Goal: Task Accomplishment & Management: Use online tool/utility

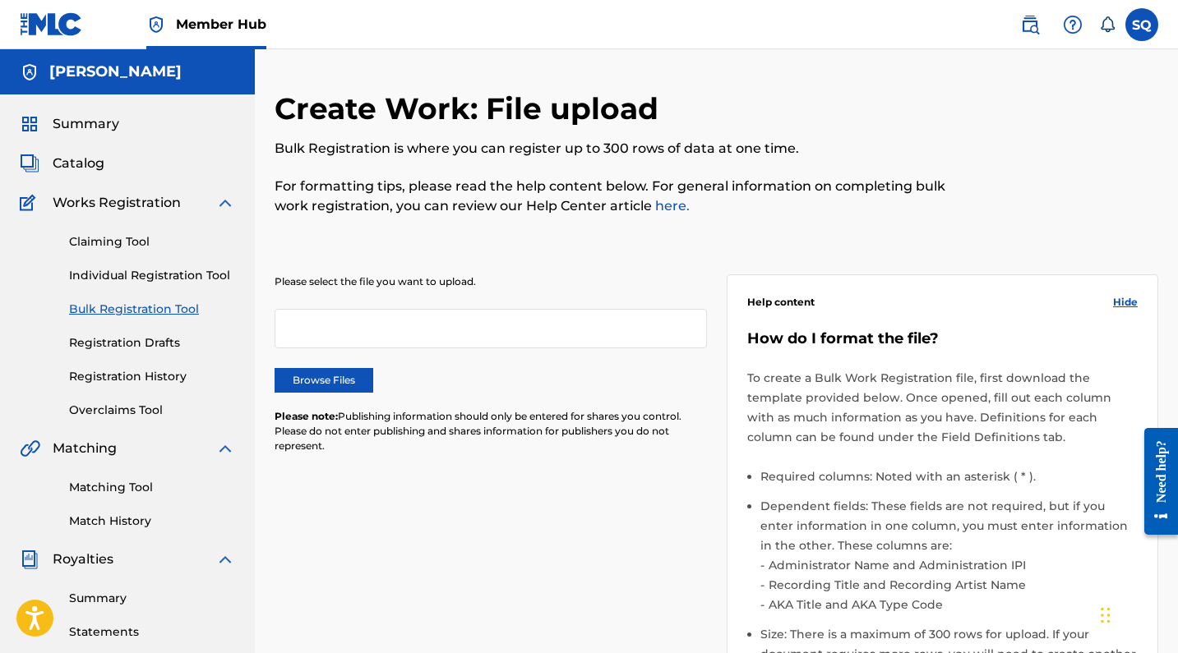
scroll to position [0, 1]
click at [126, 345] on link "Registration Drafts" at bounding box center [151, 342] width 166 height 17
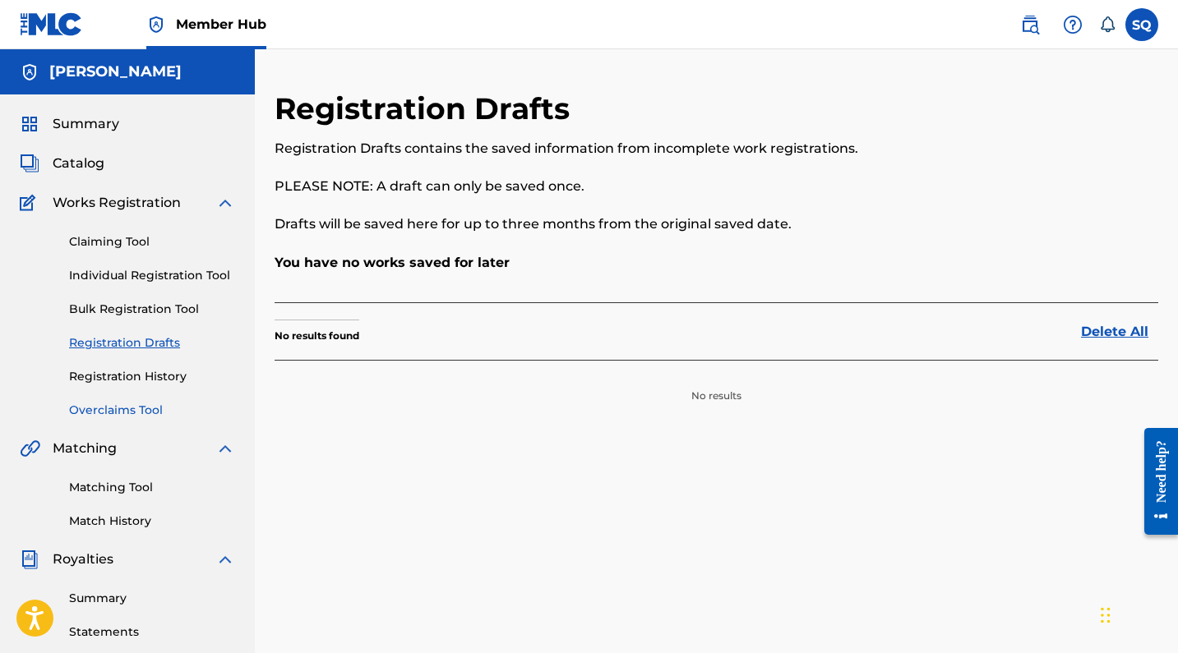
click at [117, 409] on link "Overclaims Tool" at bounding box center [152, 410] width 166 height 17
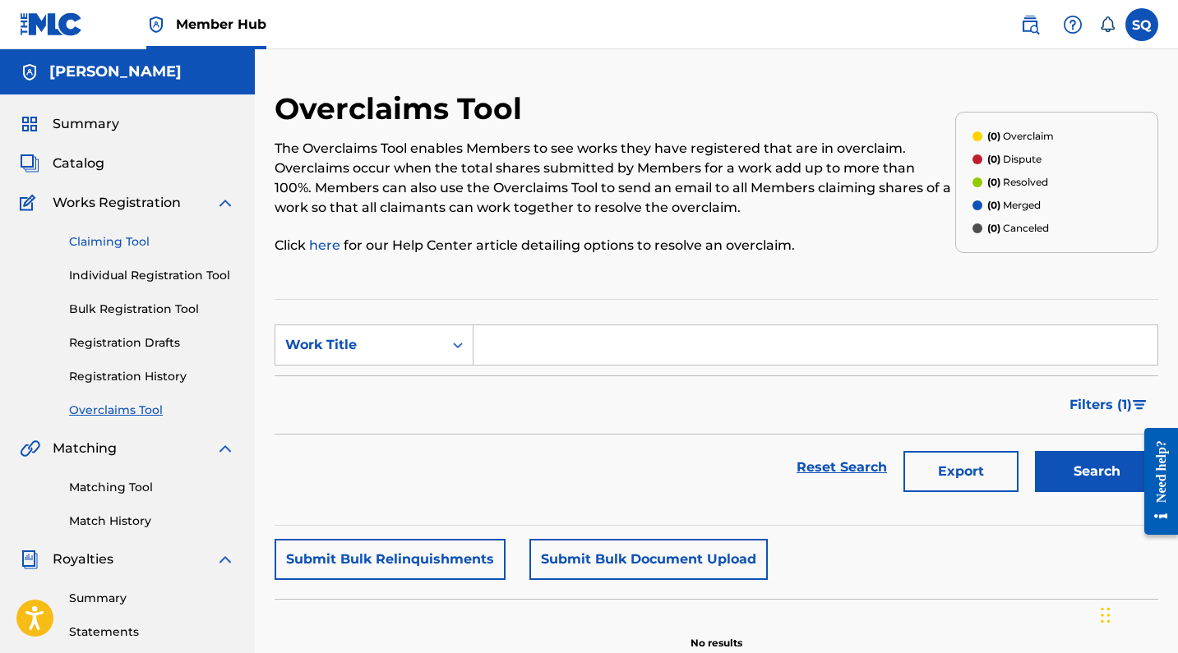
click at [156, 244] on link "Claiming Tool" at bounding box center [152, 241] width 166 height 17
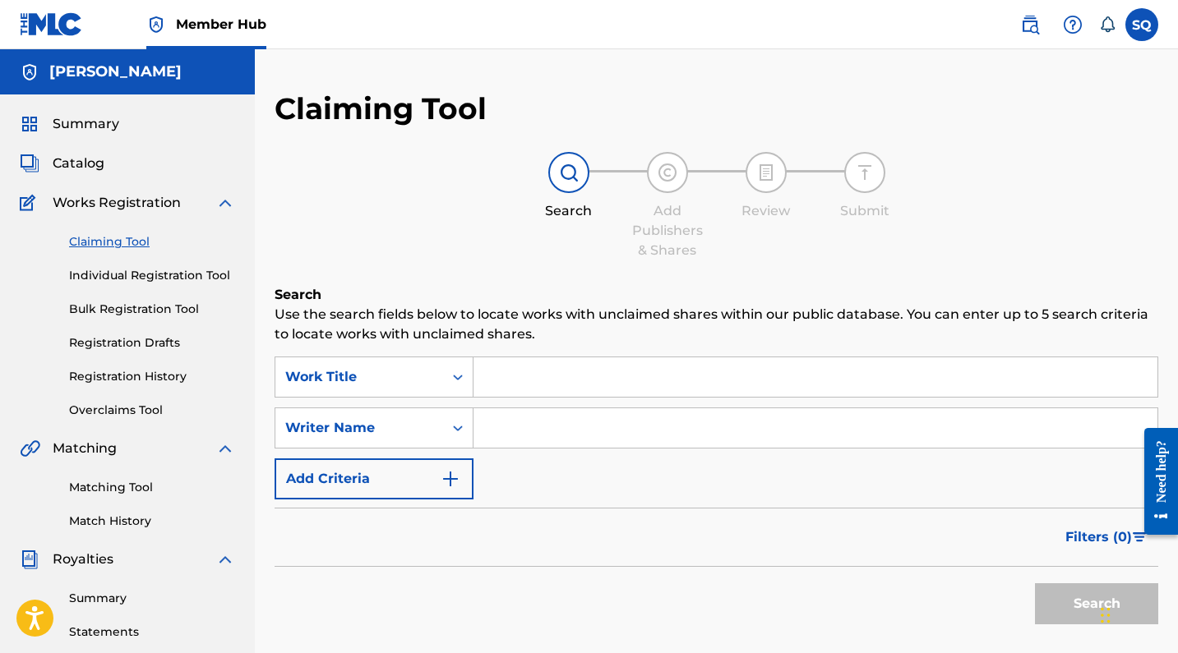
click at [513, 365] on input "Search Form" at bounding box center [815, 376] width 684 height 39
click at [534, 379] on input "Search Form" at bounding box center [815, 376] width 684 height 39
